Goal: Information Seeking & Learning: Learn about a topic

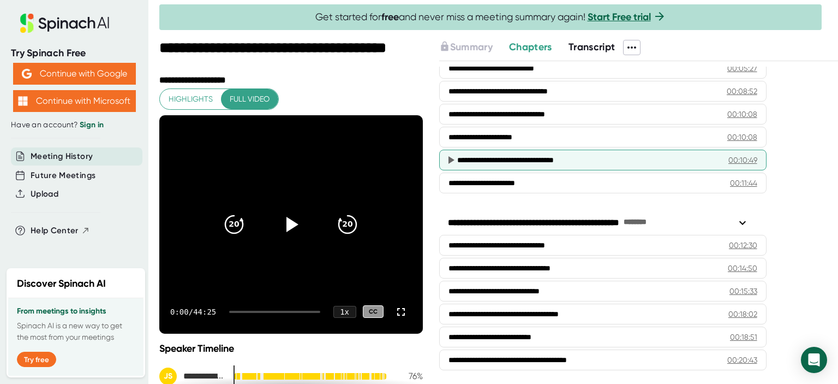
scroll to position [261, 0]
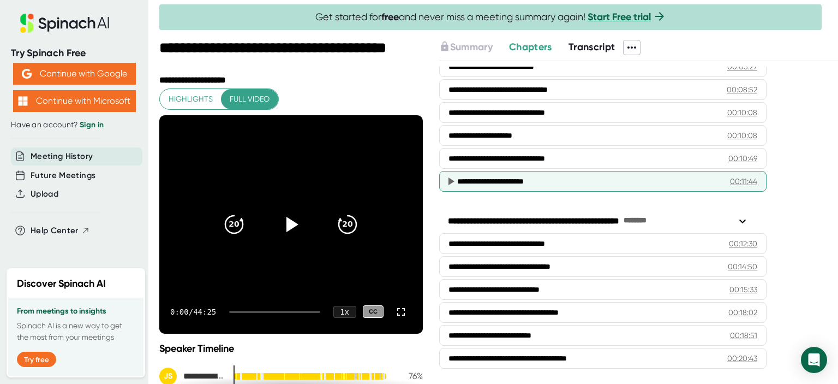
click at [515, 176] on div "**********" at bounding box center [585, 181] width 256 height 11
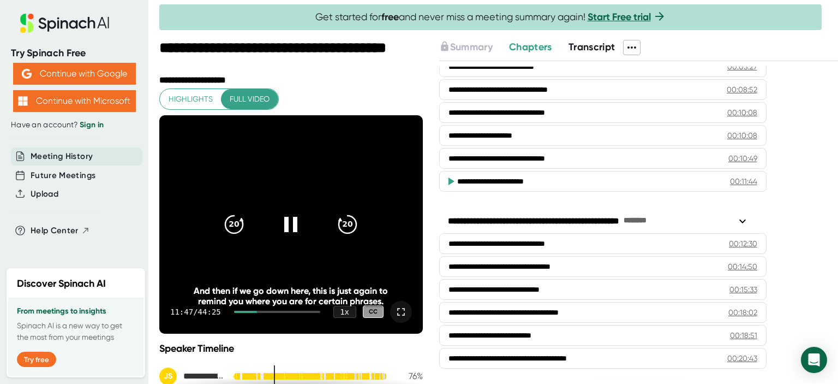
click at [397, 307] on icon at bounding box center [400, 311] width 13 height 13
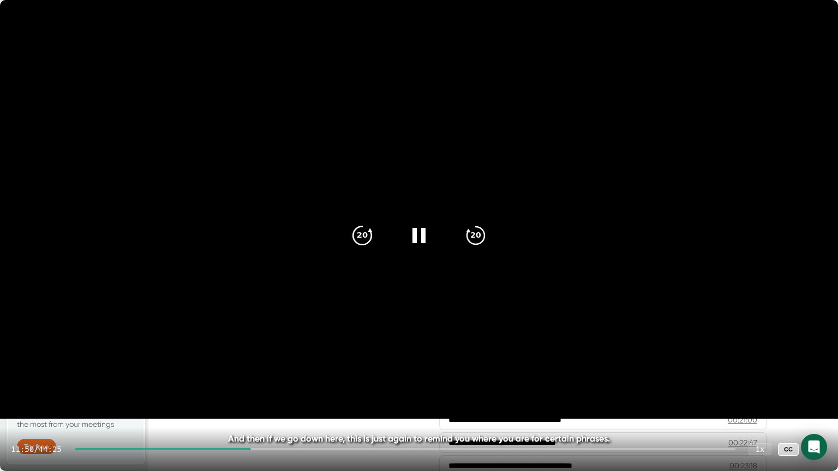
click at [369, 223] on div "20" at bounding box center [362, 236] width 46 height 46
click at [368, 224] on icon "20" at bounding box center [362, 235] width 27 height 27
click at [478, 237] on icon "20" at bounding box center [475, 235] width 27 height 27
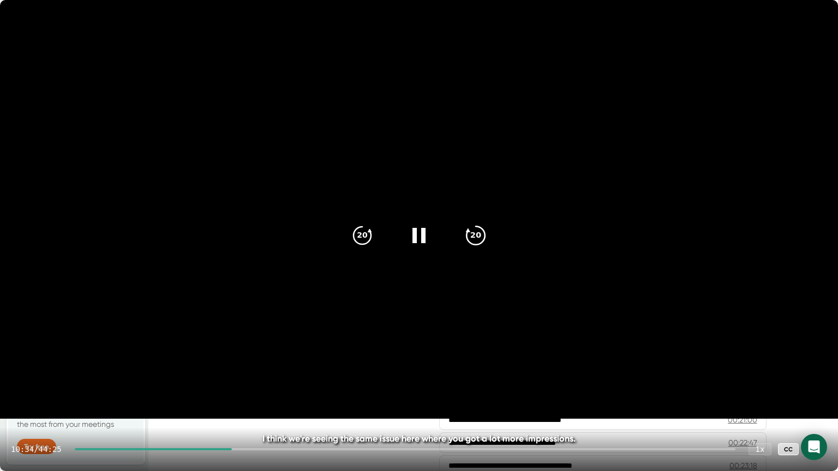
click at [478, 237] on icon "20" at bounding box center [475, 235] width 27 height 27
click at [477, 237] on icon "20" at bounding box center [475, 235] width 27 height 27
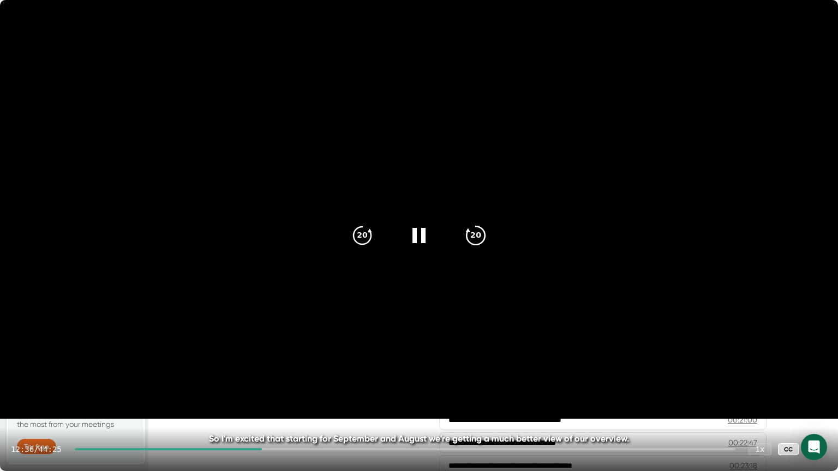
click at [475, 236] on icon "20" at bounding box center [475, 235] width 27 height 27
click at [475, 237] on icon "20" at bounding box center [475, 235] width 27 height 27
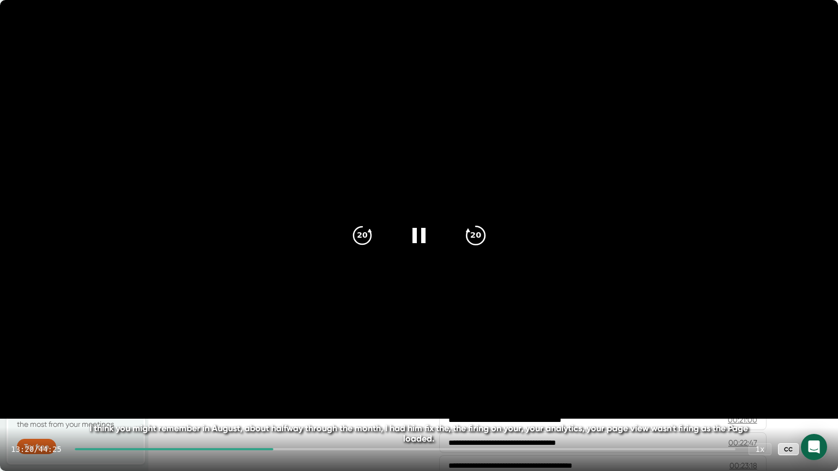
click at [476, 236] on icon "20" at bounding box center [475, 235] width 27 height 27
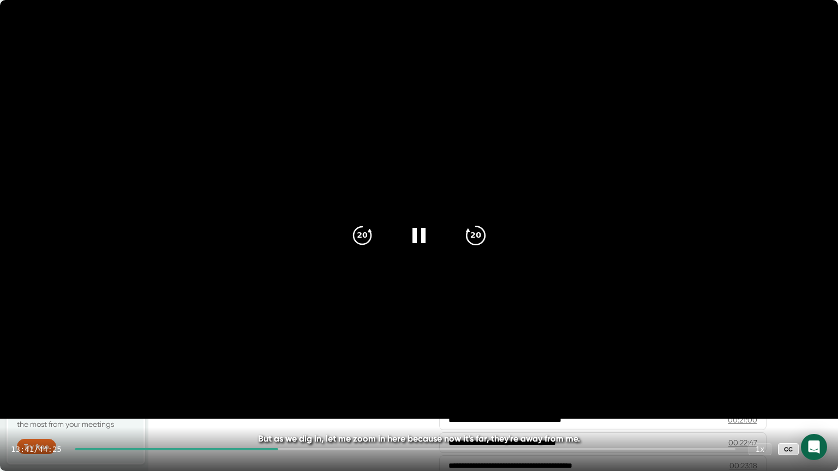
click at [476, 236] on icon "20" at bounding box center [475, 235] width 27 height 27
click at [472, 238] on icon "20" at bounding box center [475, 235] width 27 height 27
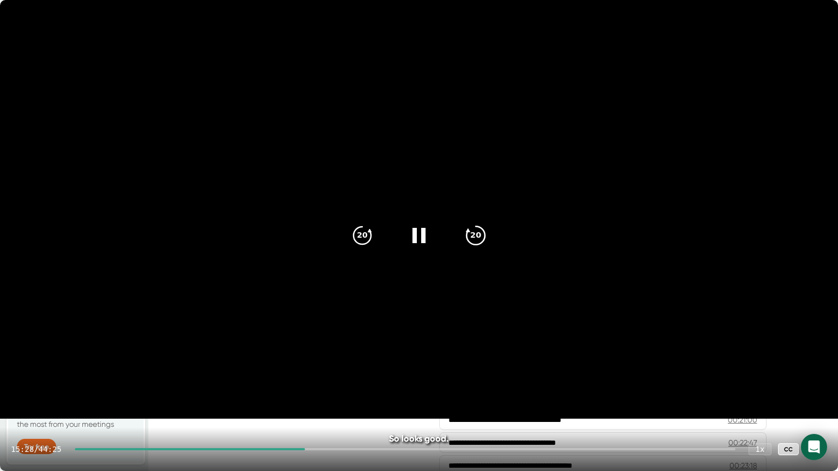
click at [471, 237] on icon "20" at bounding box center [475, 235] width 27 height 27
click at [414, 237] on icon at bounding box center [419, 236] width 14 height 16
click at [407, 238] on icon at bounding box center [418, 235] width 27 height 27
click at [766, 383] on div "1 x" at bounding box center [760, 449] width 24 height 13
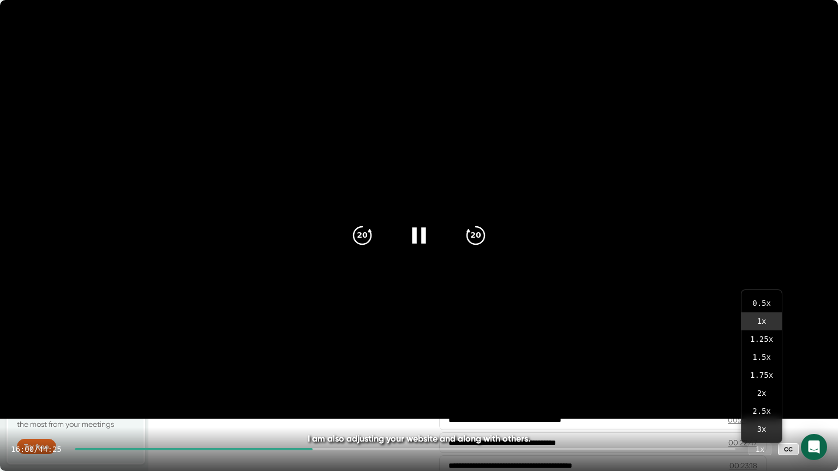
click at [426, 232] on icon at bounding box center [418, 235] width 27 height 27
click at [425, 228] on icon at bounding box center [418, 235] width 27 height 27
click at [488, 235] on div "20" at bounding box center [476, 236] width 46 height 46
click at [486, 236] on icon "20" at bounding box center [475, 235] width 27 height 27
click at [486, 233] on icon "20" at bounding box center [475, 235] width 27 height 27
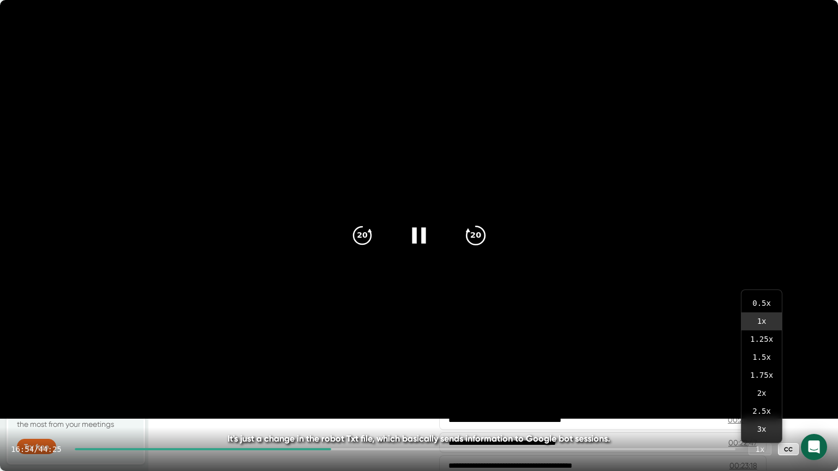
click at [486, 233] on icon "20" at bounding box center [475, 235] width 27 height 27
drag, startPoint x: 483, startPoint y: 238, endPoint x: 485, endPoint y: 231, distance: 7.2
click at [485, 231] on icon "20" at bounding box center [475, 235] width 27 height 27
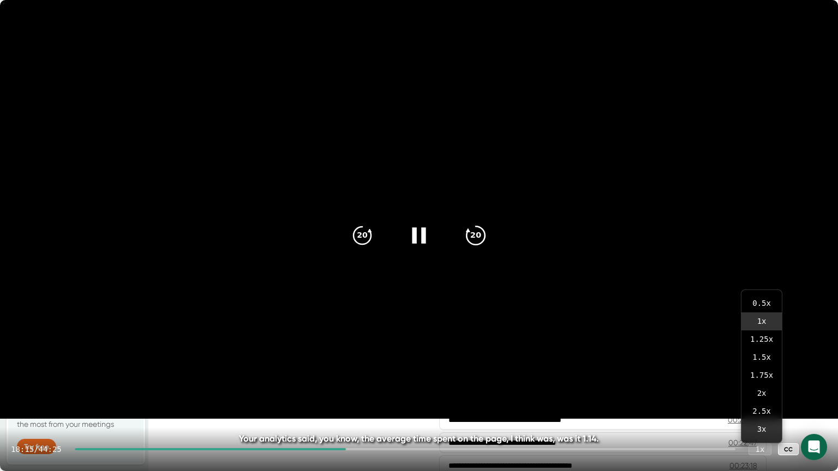
click at [485, 231] on icon "20" at bounding box center [475, 235] width 27 height 27
click at [485, 234] on icon "20" at bounding box center [475, 235] width 27 height 27
click at [485, 231] on icon "20" at bounding box center [475, 235] width 27 height 27
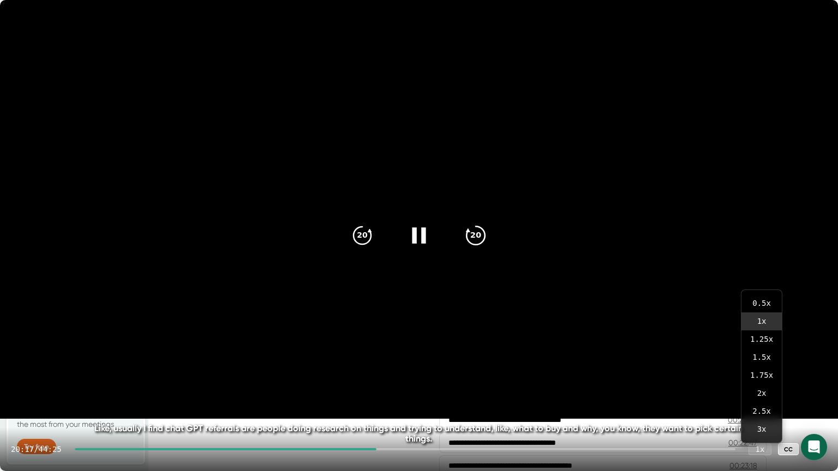
click at [485, 230] on icon "20" at bounding box center [475, 235] width 27 height 27
click at [485, 234] on icon "20" at bounding box center [475, 235] width 27 height 27
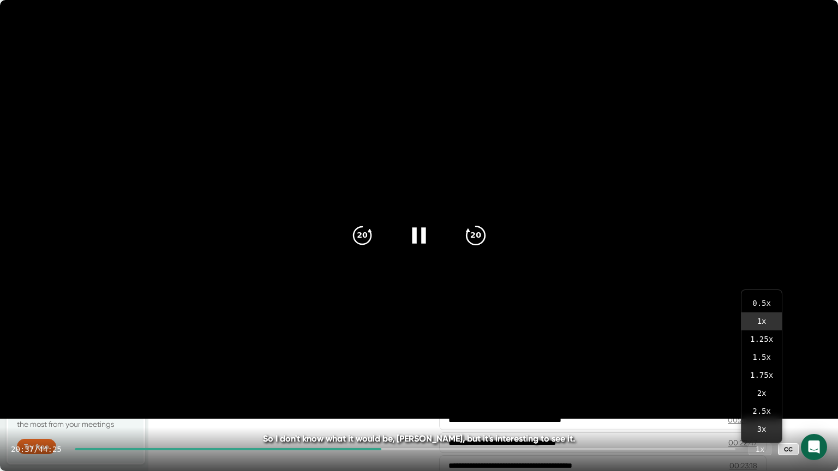
click at [485, 236] on icon "20" at bounding box center [475, 235] width 27 height 27
click at [485, 240] on icon "20" at bounding box center [475, 235] width 27 height 27
click at [483, 240] on icon "20" at bounding box center [475, 235] width 27 height 27
click at [483, 241] on icon "20" at bounding box center [475, 235] width 27 height 27
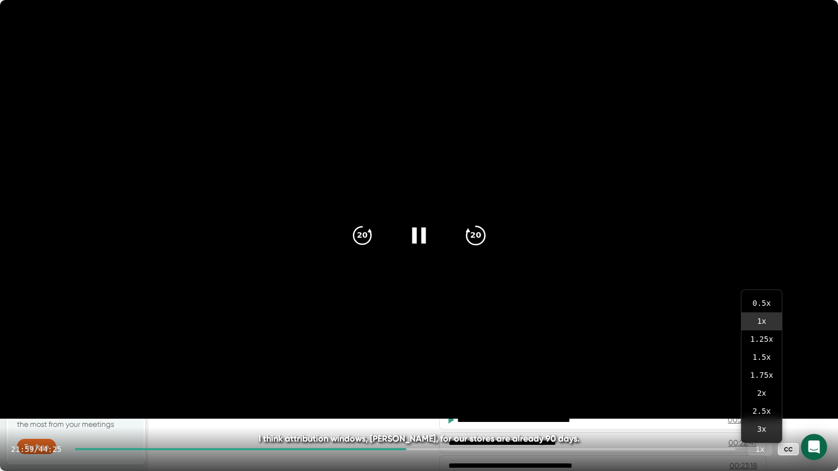
click at [482, 243] on icon "20" at bounding box center [475, 235] width 27 height 27
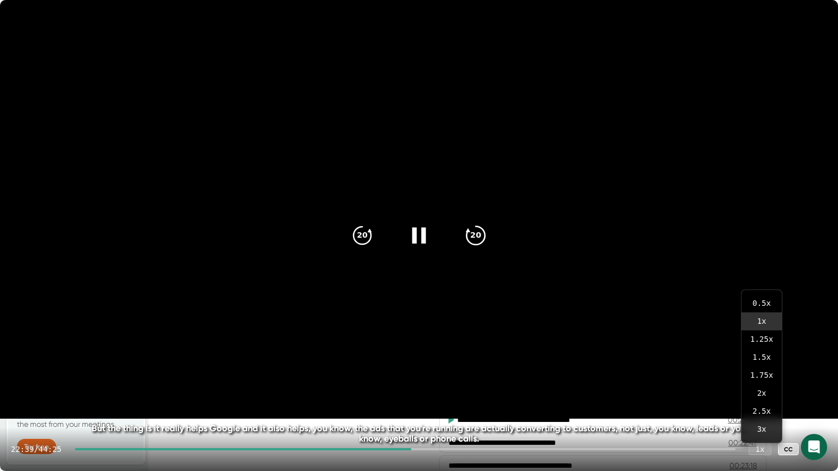
click at [482, 243] on icon "20" at bounding box center [475, 235] width 27 height 27
click at [482, 245] on icon "20" at bounding box center [475, 235] width 27 height 27
click at [480, 251] on div "20" at bounding box center [476, 236] width 46 height 46
drag, startPoint x: 426, startPoint y: 449, endPoint x: 307, endPoint y: 446, distance: 119.0
click at [307, 383] on div "23:41 / 44:25 1 x CC" at bounding box center [419, 450] width 838 height 44
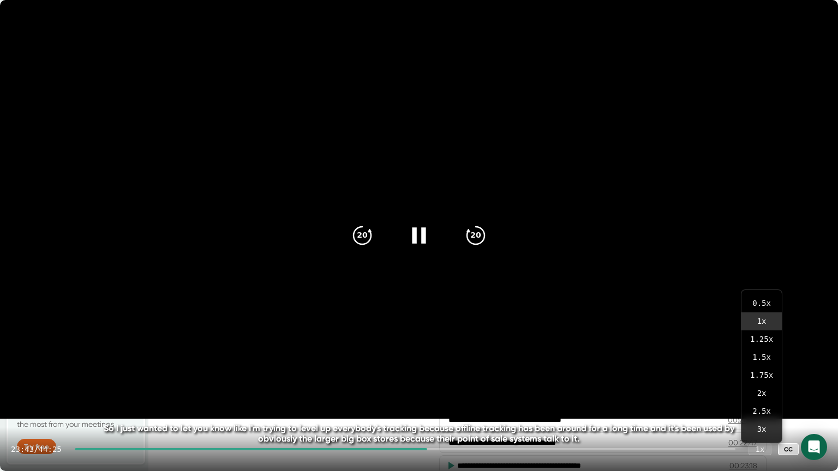
click at [180, 383] on div at bounding box center [251, 450] width 353 height 2
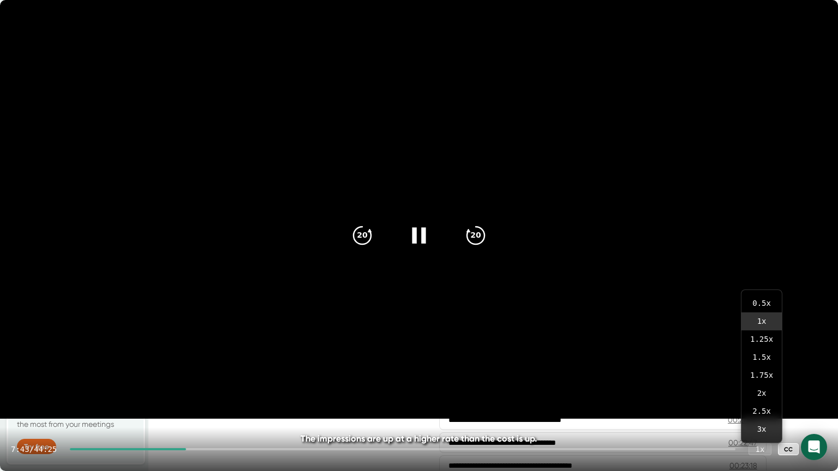
click at [412, 244] on icon at bounding box center [418, 235] width 27 height 27
click at [410, 236] on icon at bounding box center [418, 235] width 27 height 27
